Goal: Check status: Check status

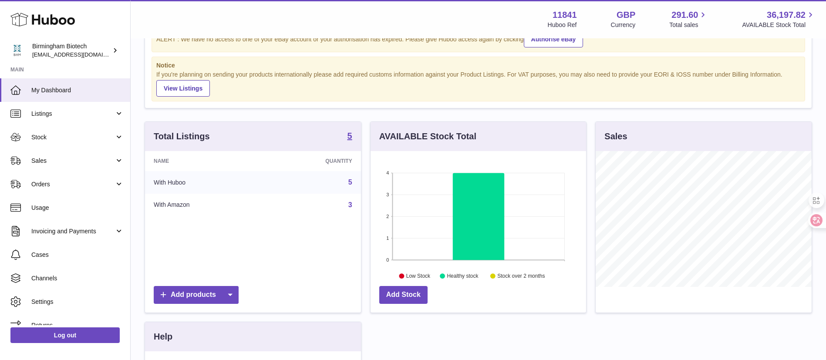
scroll to position [65, 0]
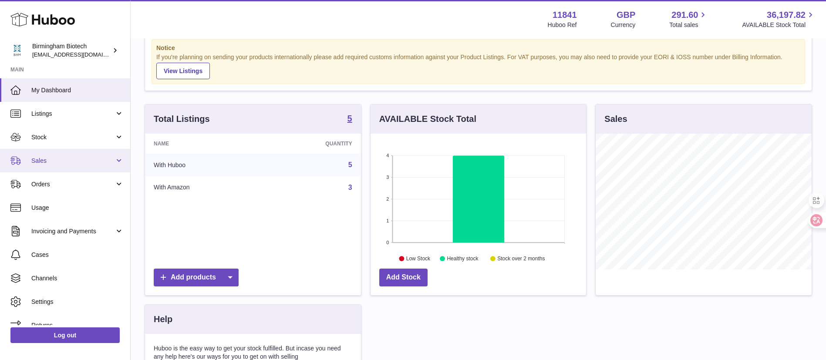
click at [90, 160] on span "Sales" at bounding box center [72, 161] width 83 height 8
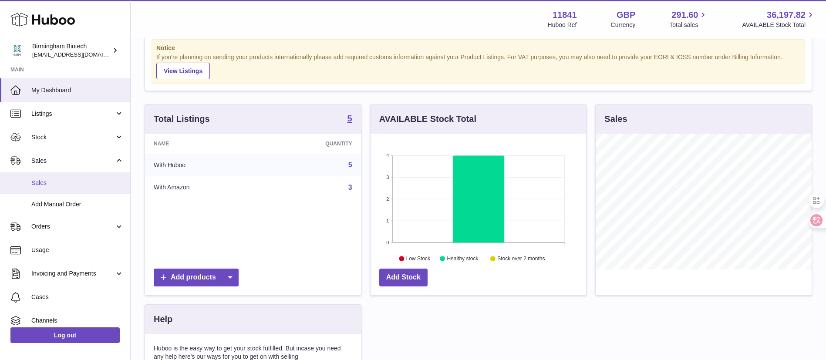
click at [74, 180] on span "Sales" at bounding box center [77, 183] width 92 height 8
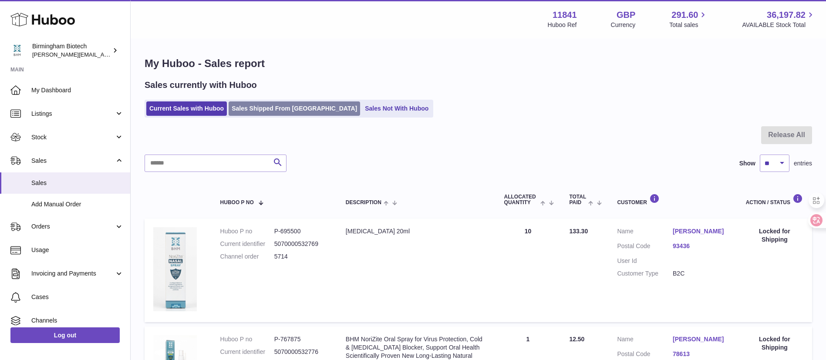
click at [279, 113] on link "Sales Shipped From [GEOGRAPHIC_DATA]" at bounding box center [295, 108] width 132 height 14
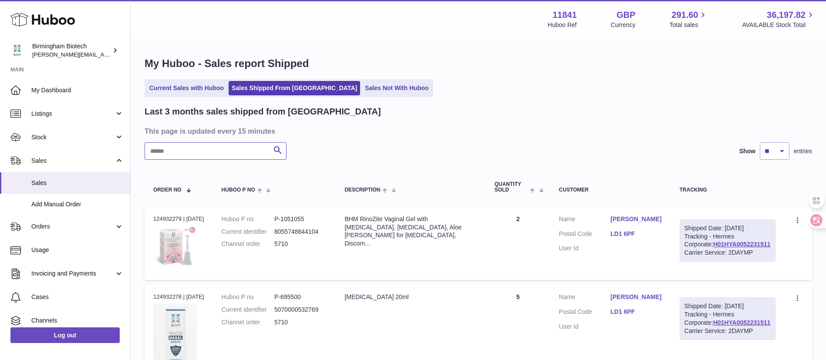
click at [250, 147] on input "text" at bounding box center [216, 150] width 142 height 17
click at [212, 156] on input "text" at bounding box center [216, 150] width 142 height 17
type input "*"
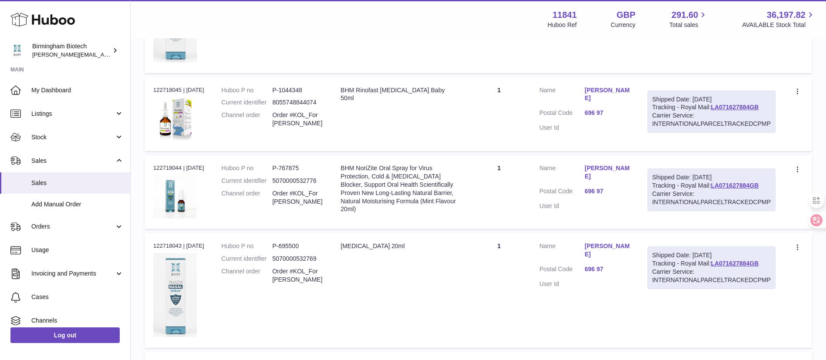
scroll to position [327, 0]
type input "*****"
click at [711, 110] on link "LA071627884GB" at bounding box center [735, 106] width 48 height 7
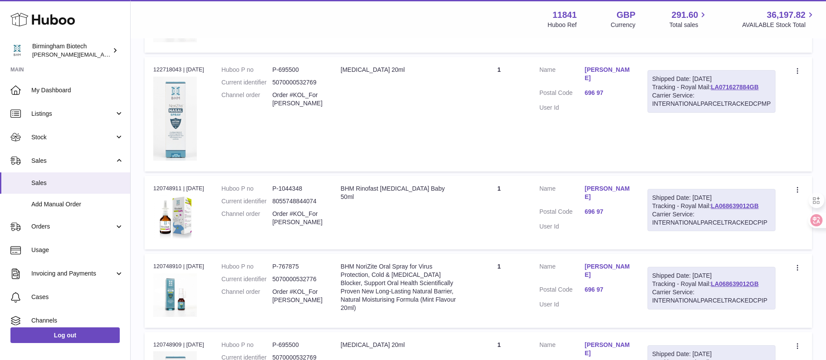
scroll to position [523, 0]
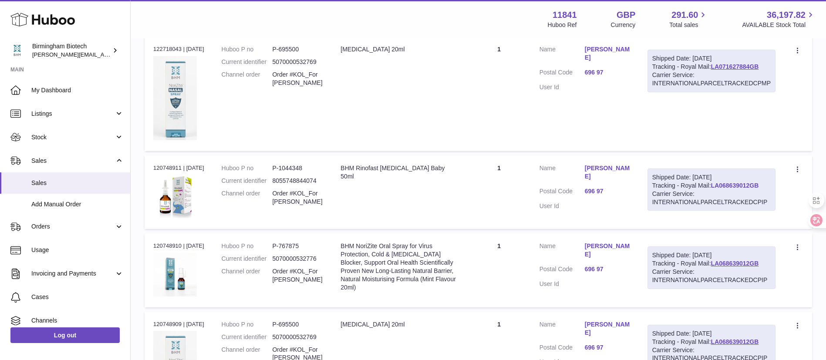
click at [711, 189] on link "LA068639012GB" at bounding box center [735, 185] width 48 height 7
